Goal: Transaction & Acquisition: Purchase product/service

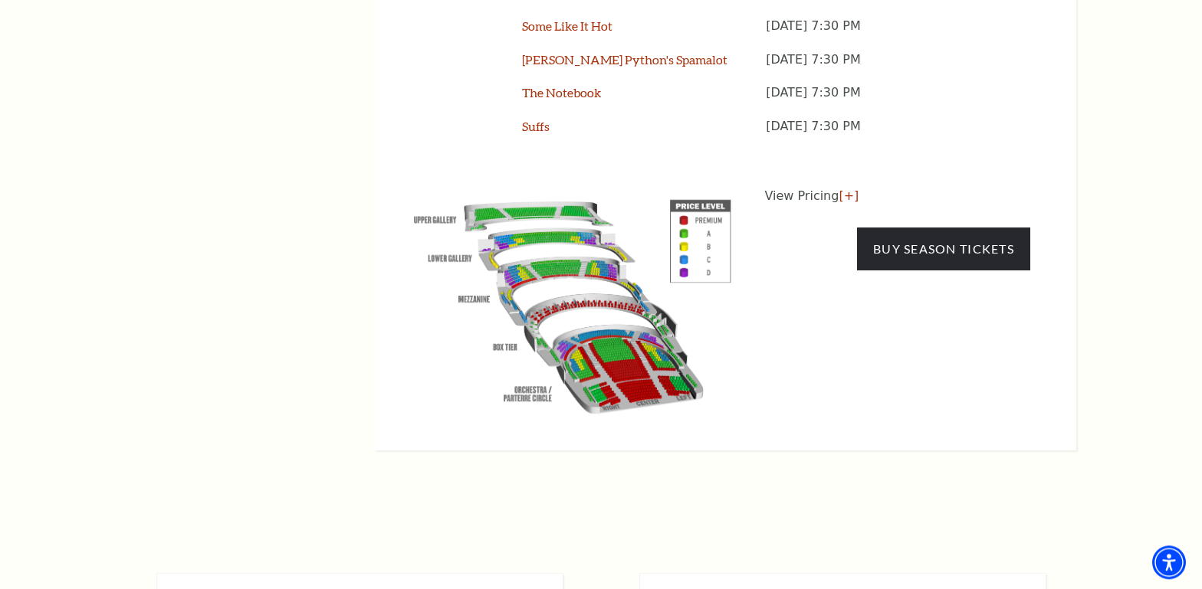
scroll to position [1578, 0]
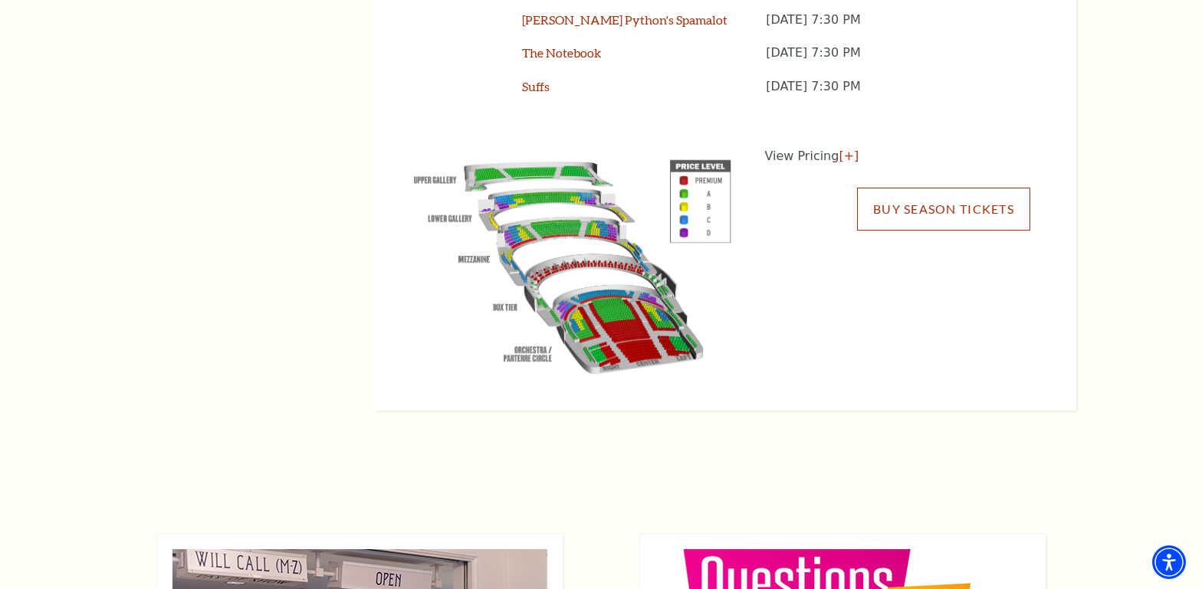
click at [914, 188] on link "Buy Season Tickets" at bounding box center [943, 209] width 173 height 43
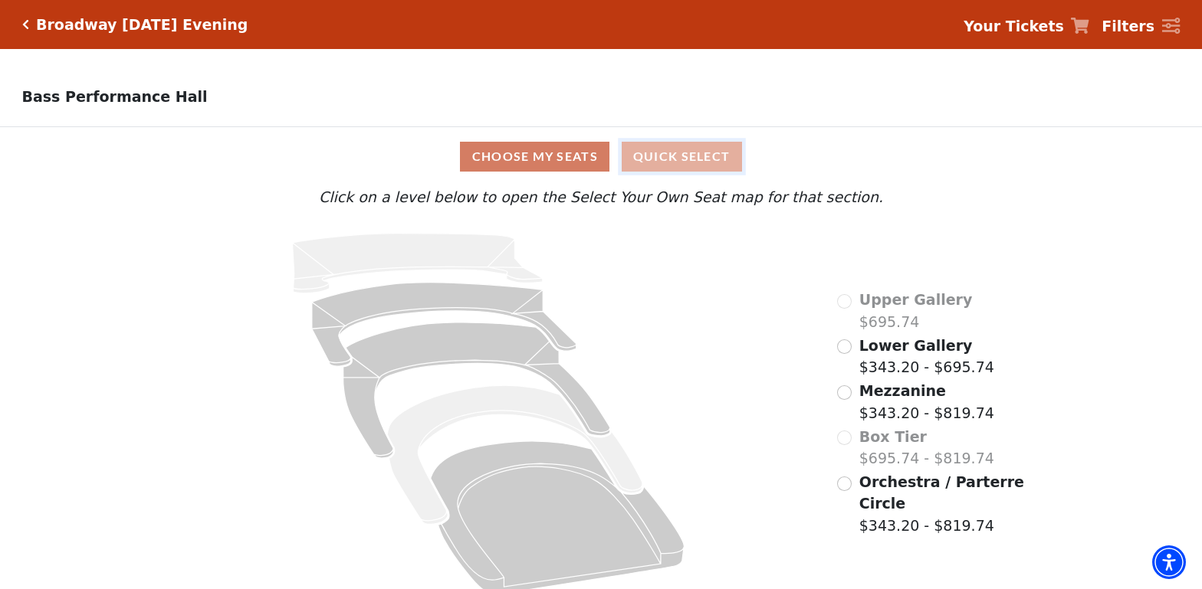
click at [701, 162] on button "Quick Select" at bounding box center [682, 157] width 120 height 30
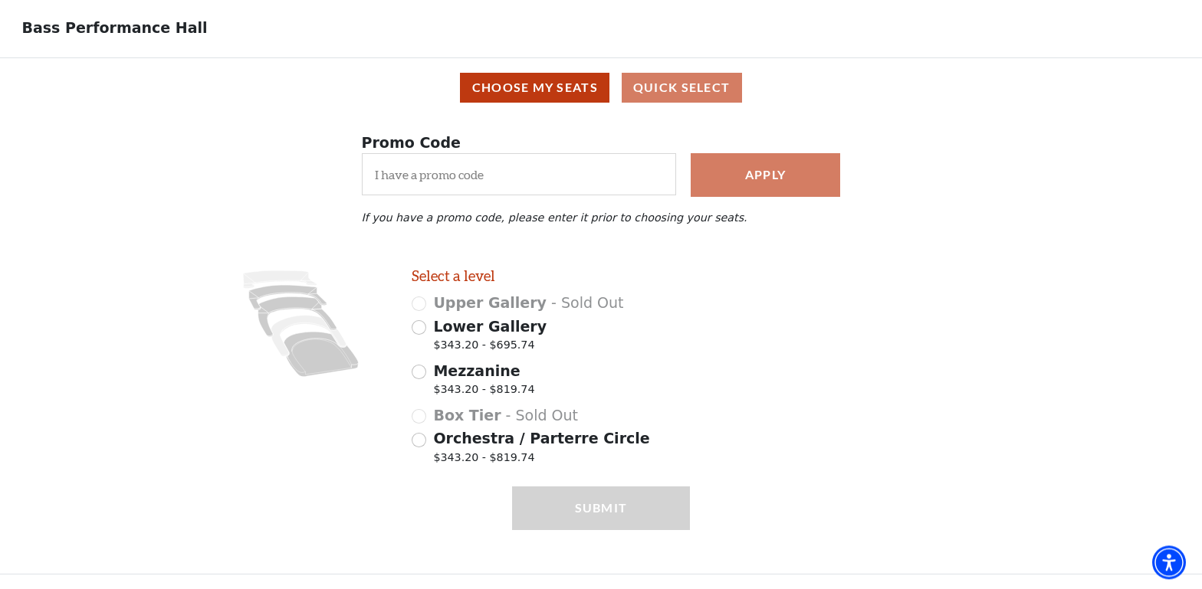
scroll to position [74, 0]
click at [336, 357] on icon at bounding box center [321, 354] width 74 height 45
radio input "true"
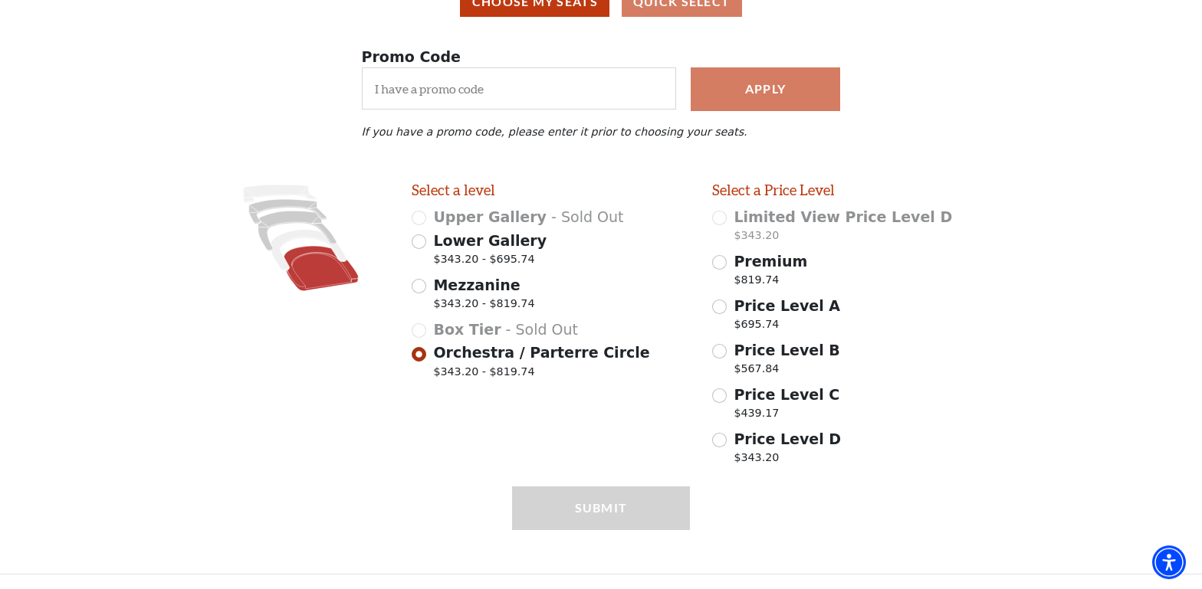
scroll to position [160, 0]
click at [765, 351] on span "Price Level B" at bounding box center [787, 350] width 106 height 17
click at [727, 351] on input "Price Level B $567.84" at bounding box center [719, 351] width 15 height 15
radio input "true"
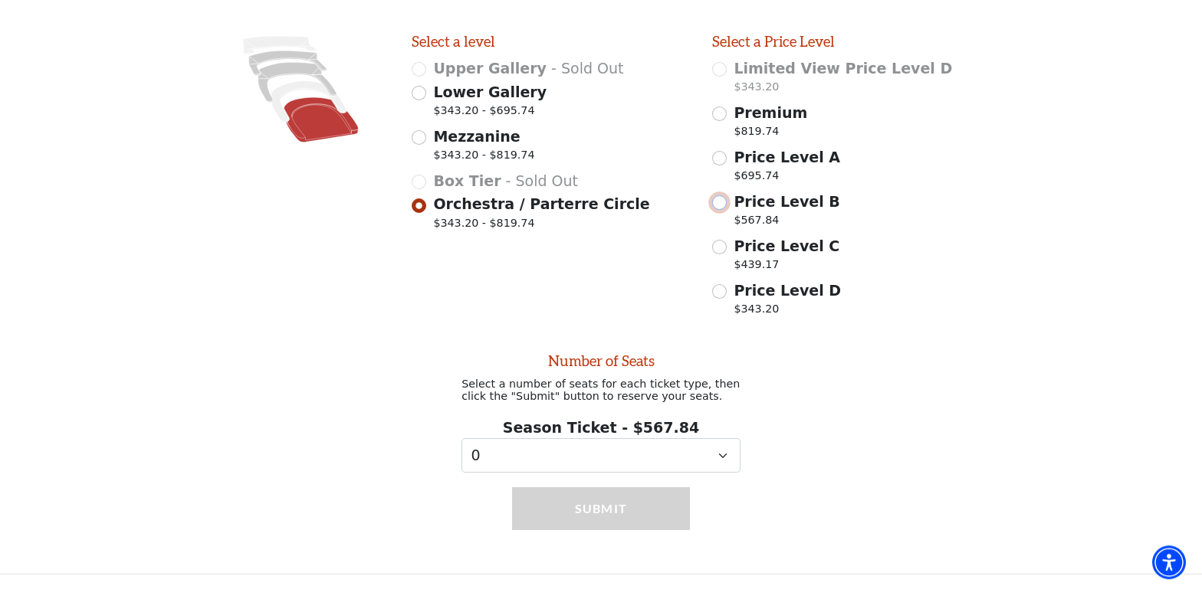
scroll to position [314, 0]
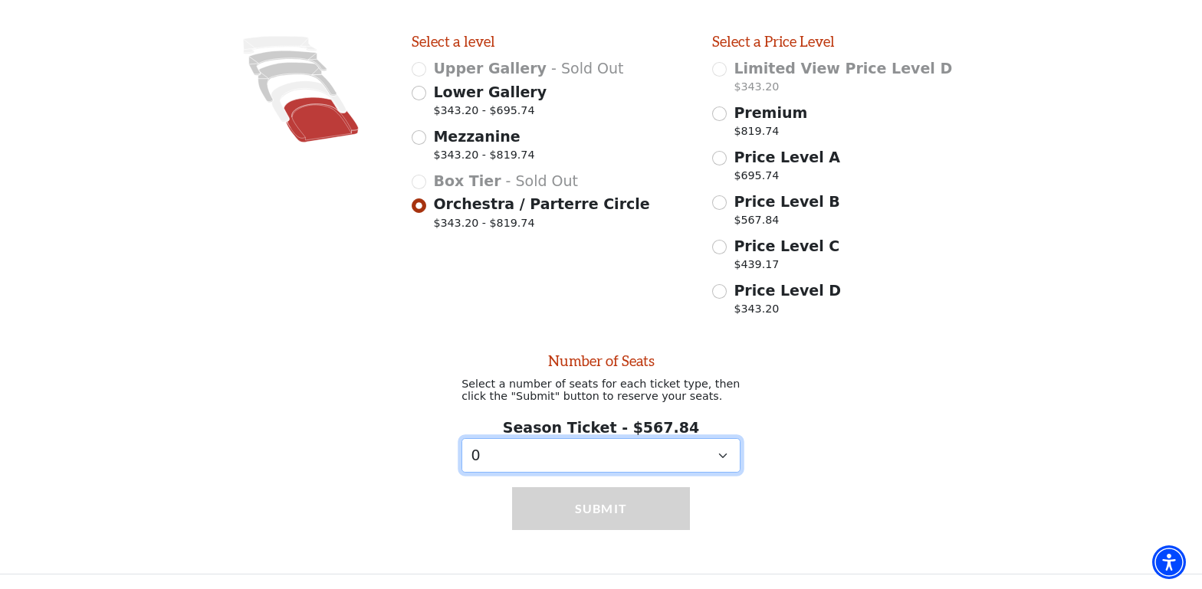
click at [461, 438] on select "0 1 2 3 4 5 6 7 8 9" at bounding box center [600, 455] width 279 height 34
select select "1"
click option "1" at bounding box center [0, 0] width 0 height 0
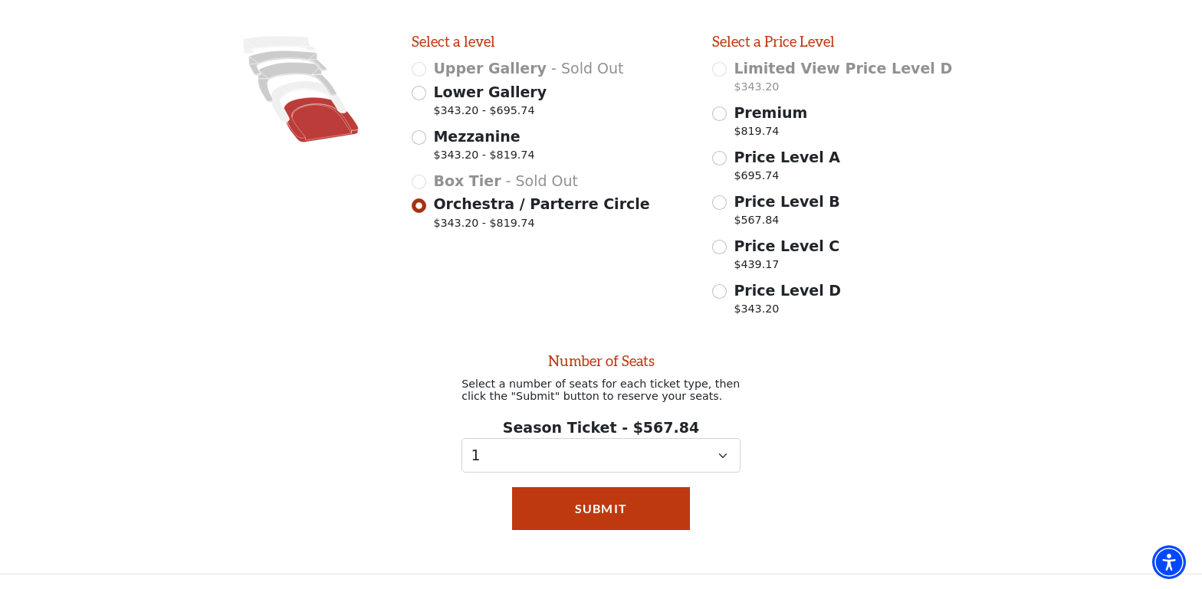
click at [609, 538] on div "Submit" at bounding box center [601, 531] width 179 height 87
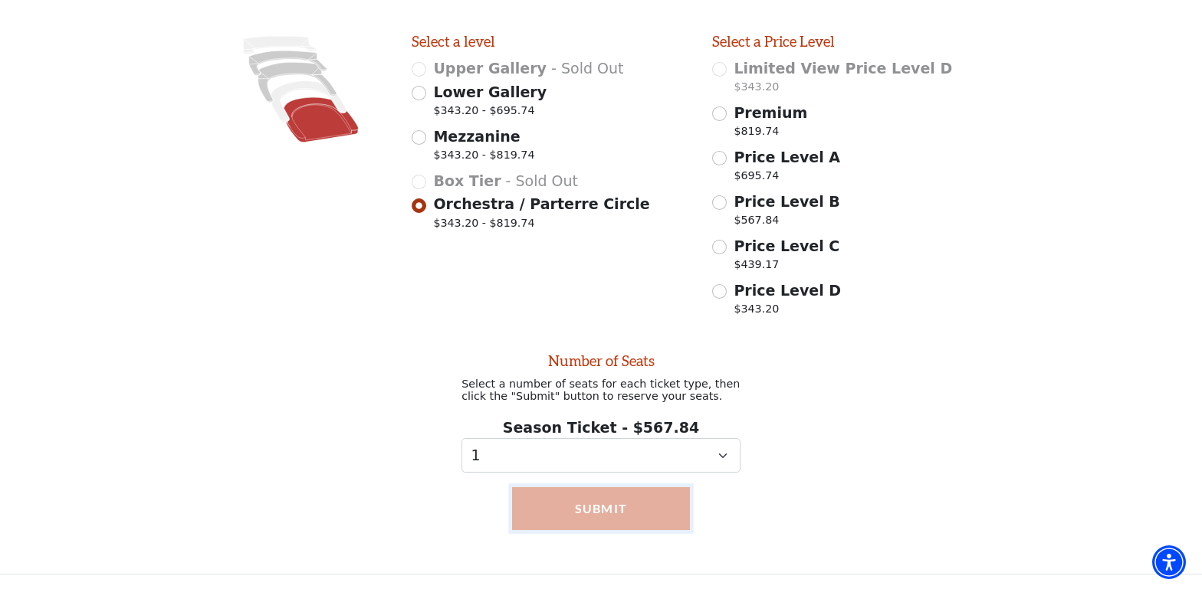
click at [599, 508] on button "Submit" at bounding box center [601, 509] width 179 height 43
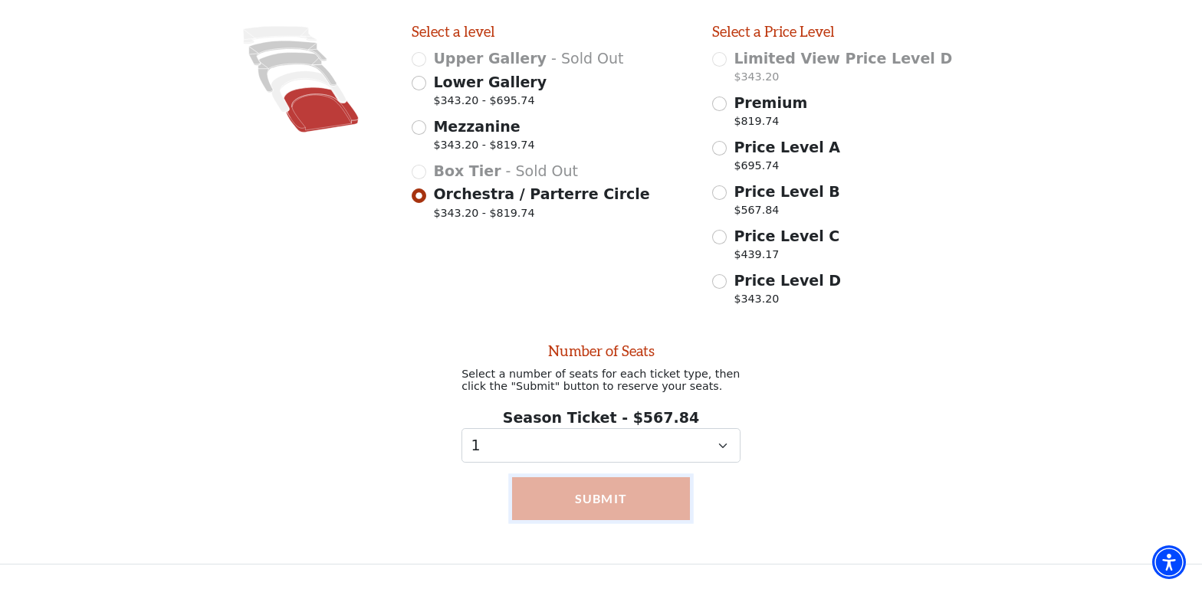
click at [590, 502] on button "Submit" at bounding box center [601, 499] width 179 height 43
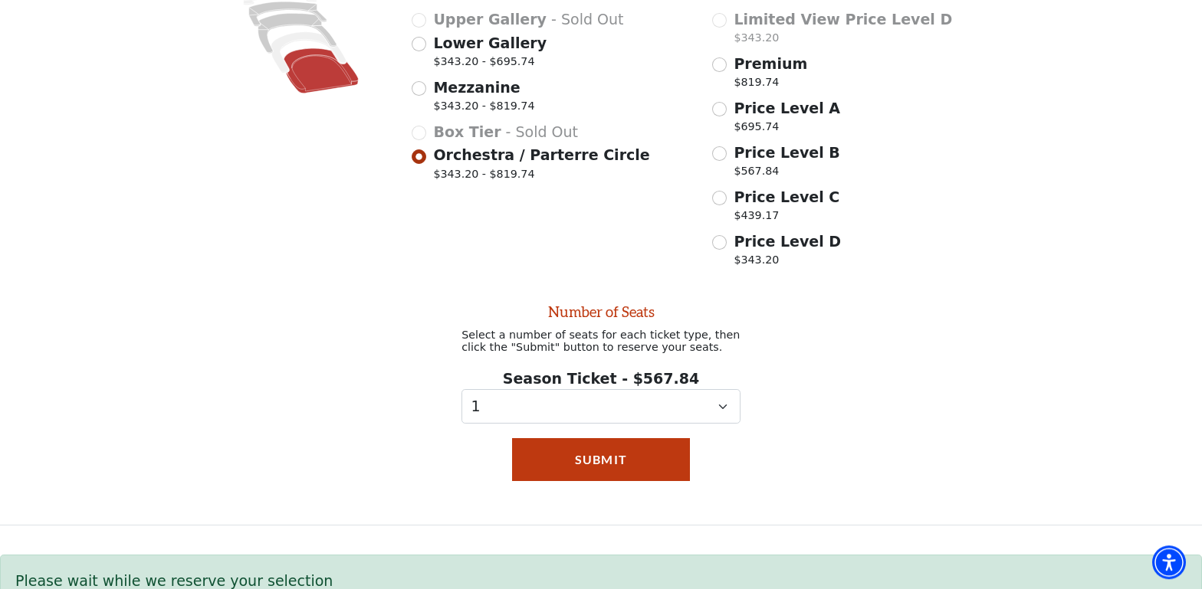
scroll to position [395, 0]
